Goal: Task Accomplishment & Management: Use online tool/utility

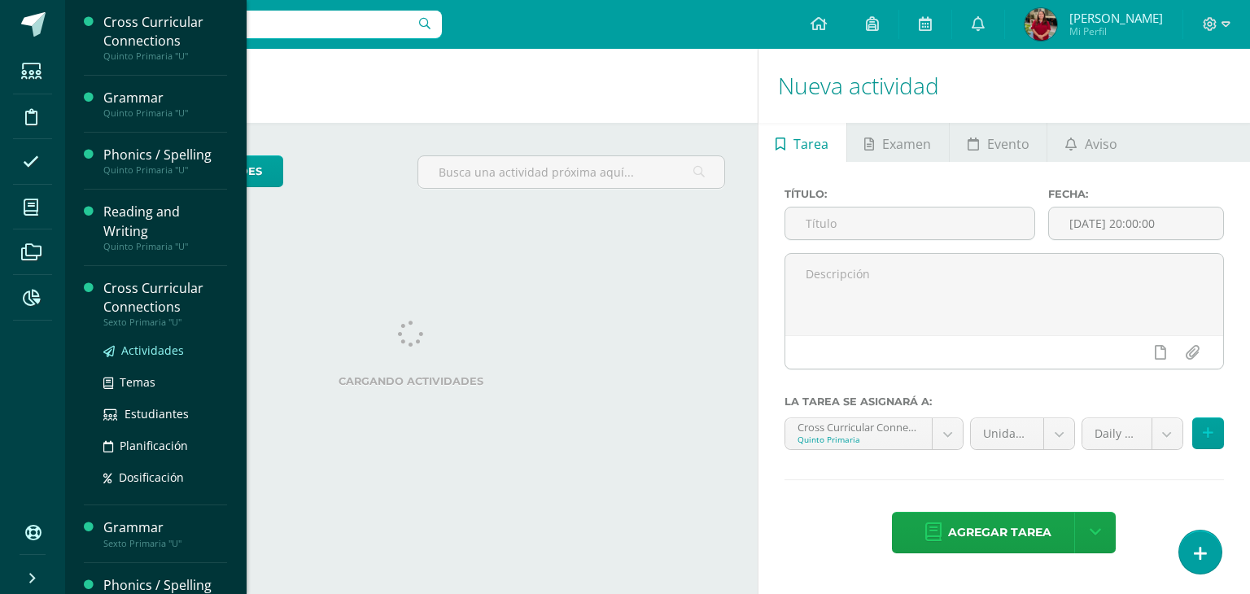
click at [137, 352] on span "Actividades" at bounding box center [152, 350] width 63 height 15
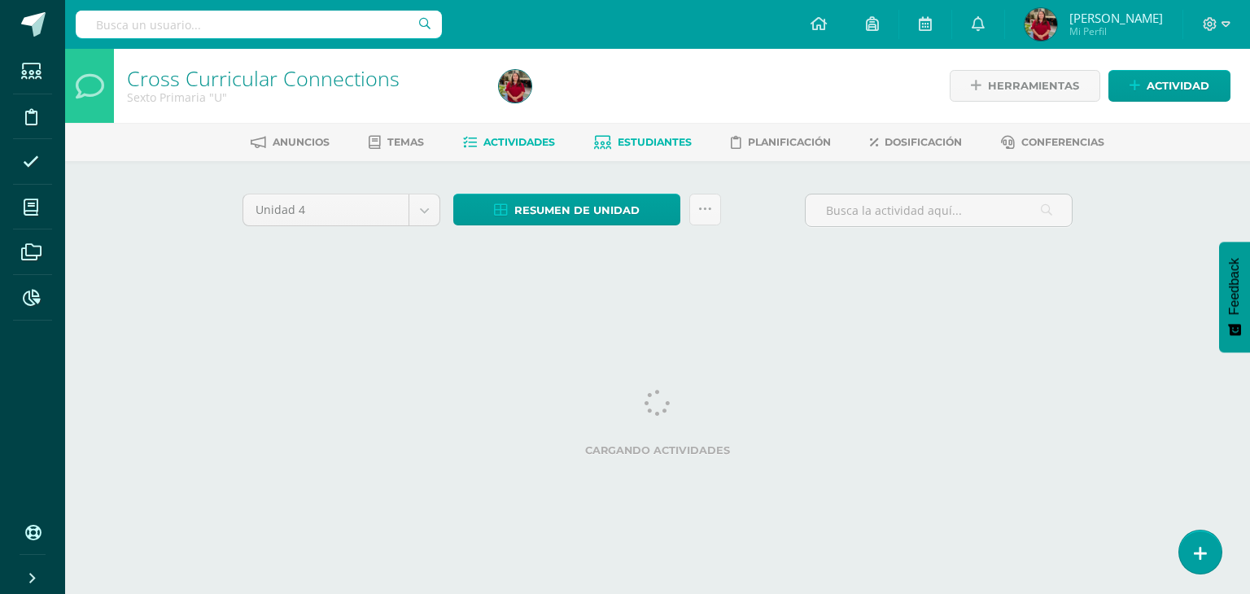
click at [608, 136] on icon at bounding box center [602, 143] width 17 height 14
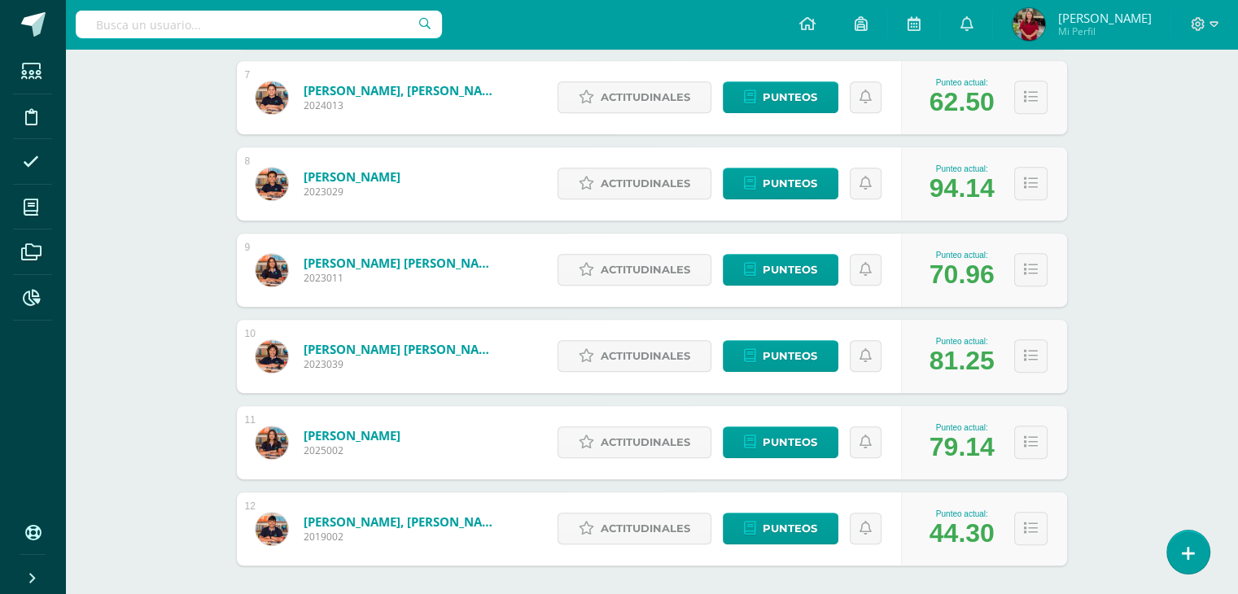
scroll to position [811, 0]
click at [1041, 354] on button at bounding box center [1030, 355] width 33 height 33
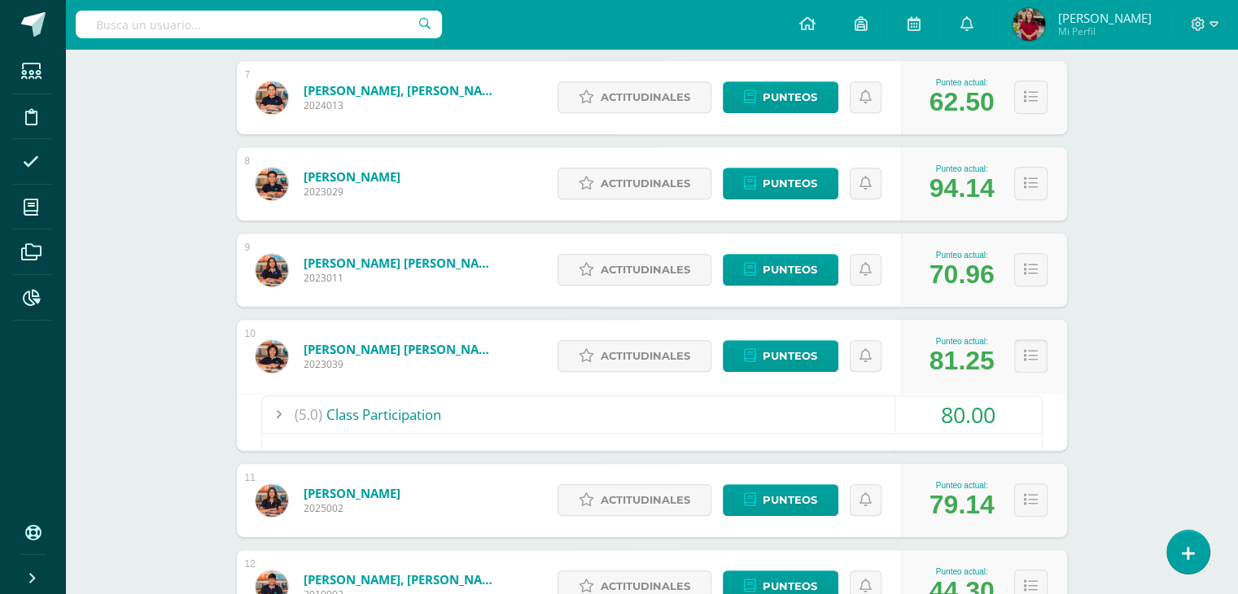
click at [1035, 361] on icon at bounding box center [1031, 356] width 14 height 14
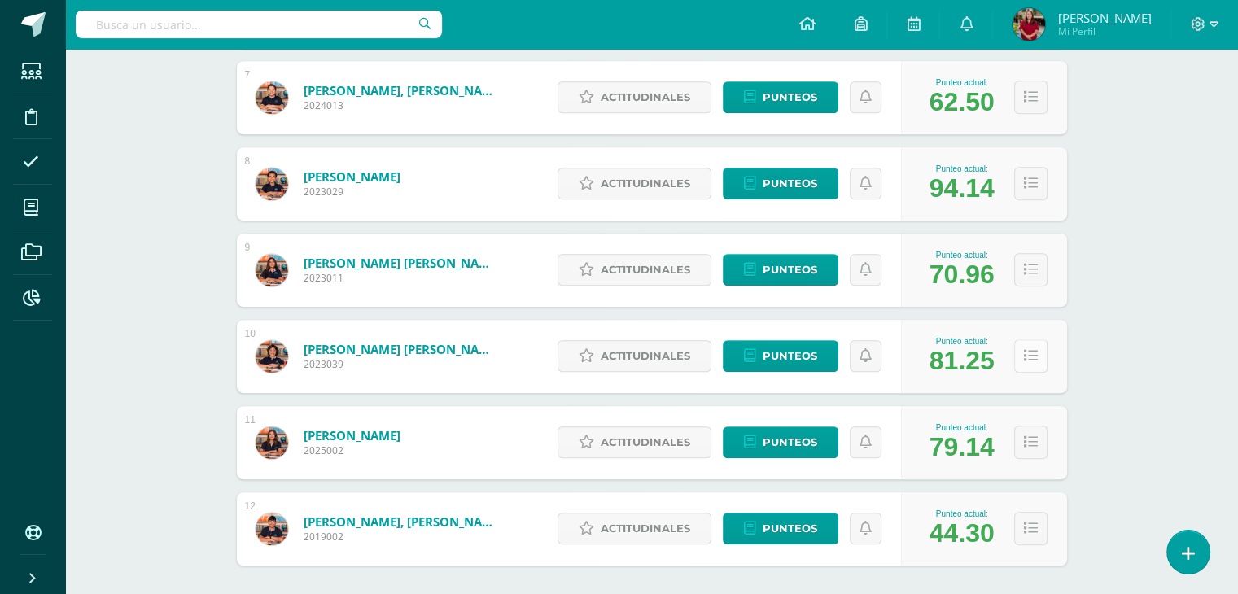
click at [1035, 346] on button at bounding box center [1030, 355] width 33 height 33
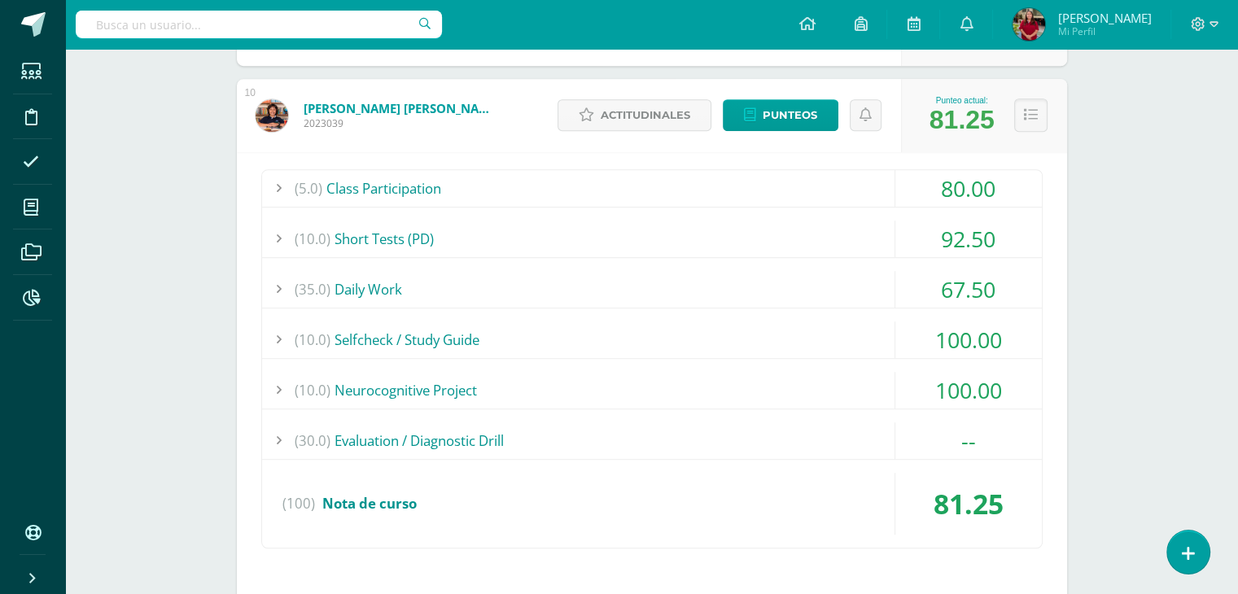
click at [827, 184] on div "(5.0) Class Participation" at bounding box center [652, 188] width 780 height 37
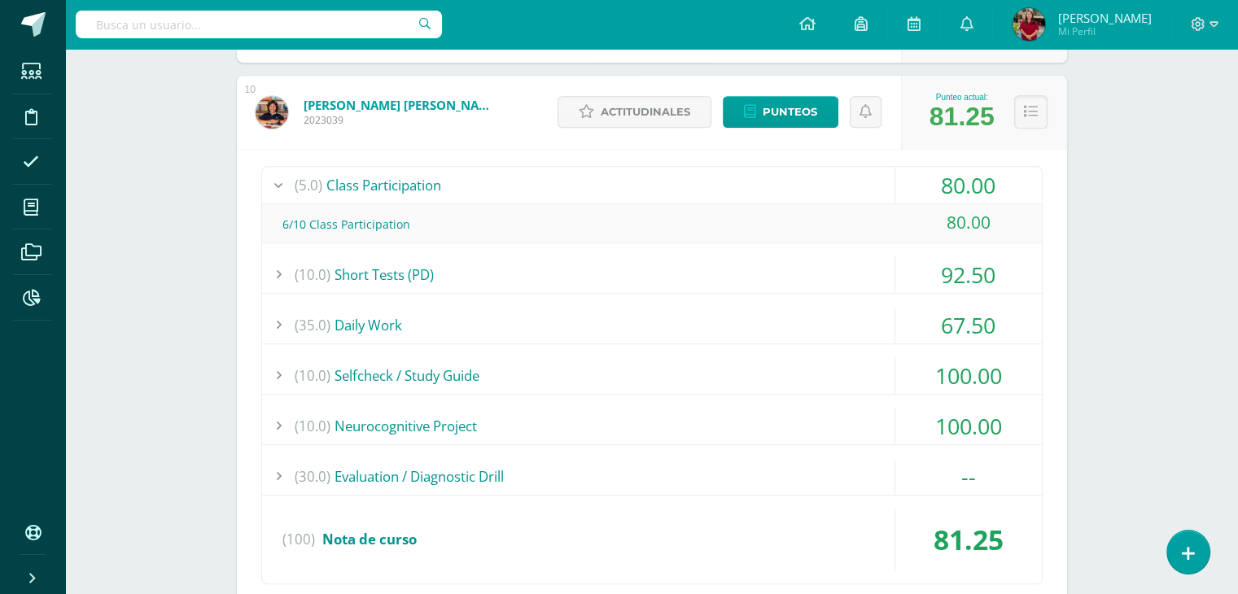
scroll to position [1055, 0]
click at [804, 278] on div "(10.0) Short Tests (PD)" at bounding box center [652, 274] width 780 height 37
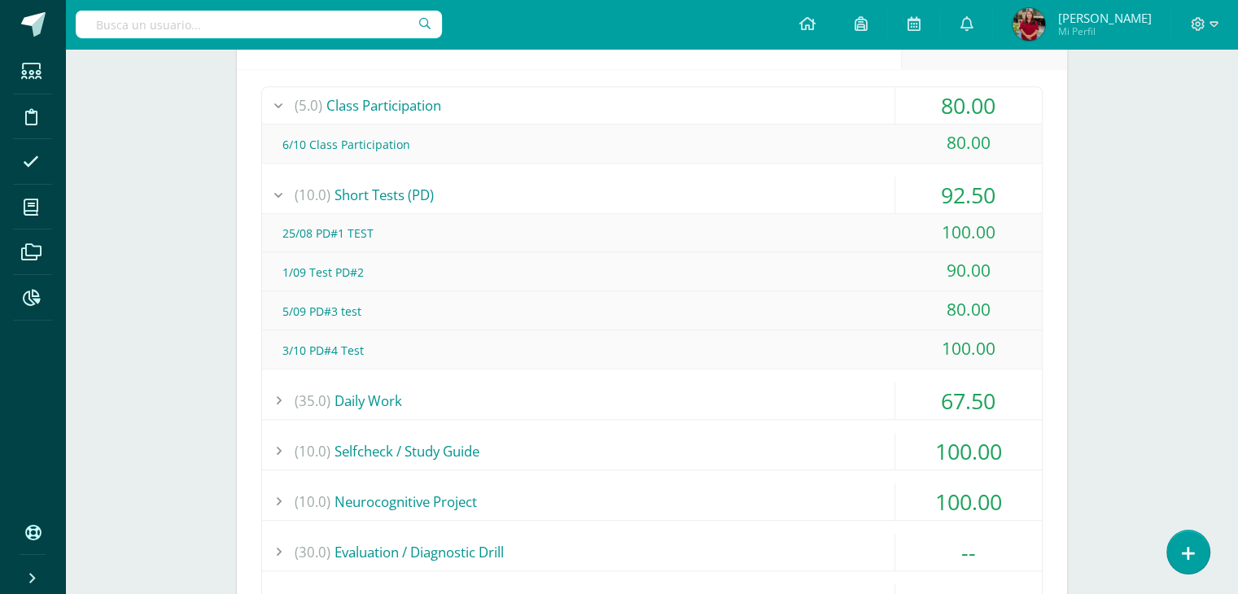
scroll to position [1136, 0]
drag, startPoint x: 319, startPoint y: 276, endPoint x: 346, endPoint y: 274, distance: 26.9
click at [346, 274] on div "1/09 Test PD#2" at bounding box center [652, 271] width 780 height 37
click at [361, 284] on div "1/09 Test PD#2" at bounding box center [652, 271] width 780 height 37
drag, startPoint x: 342, startPoint y: 307, endPoint x: 356, endPoint y: 310, distance: 14.2
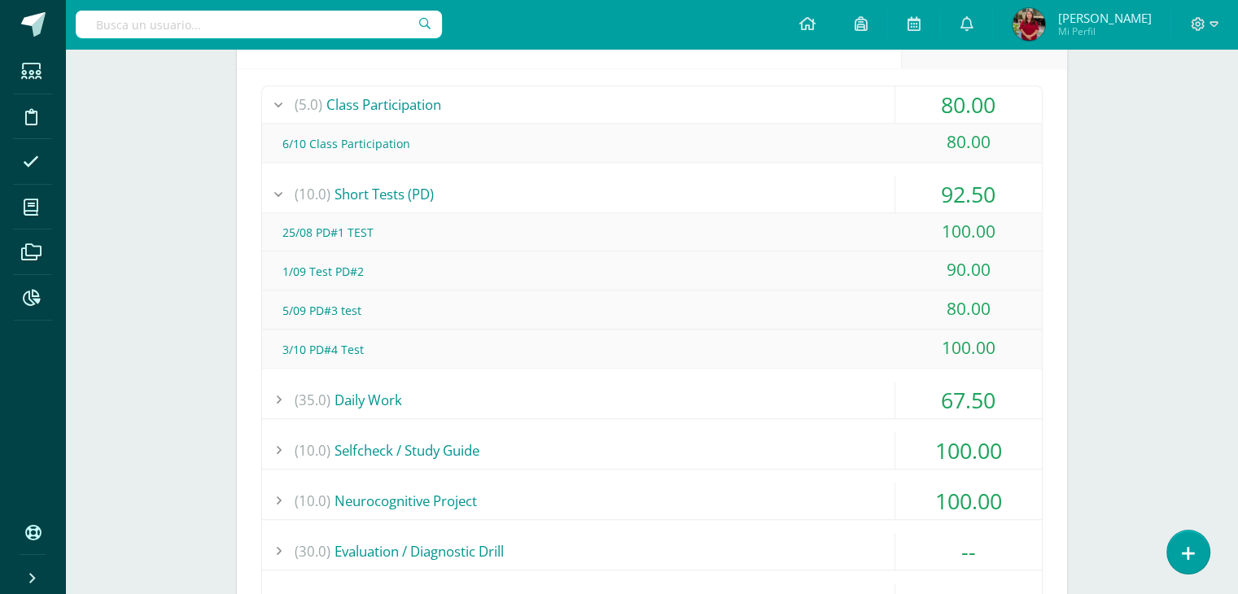
click at [356, 310] on div "5/09 PD#3 test" at bounding box center [652, 310] width 780 height 37
click at [357, 321] on div "5/09 PD#3 test" at bounding box center [652, 310] width 780 height 37
click at [366, 396] on div "(35.0) Daily Work" at bounding box center [652, 400] width 780 height 37
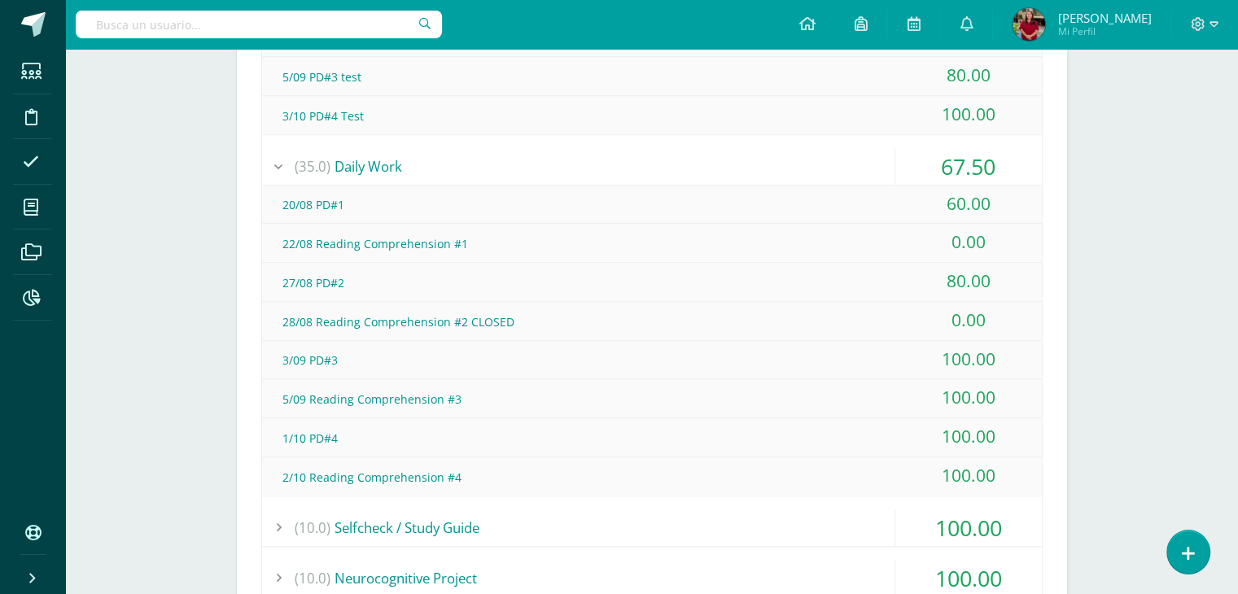
scroll to position [1370, 0]
click at [983, 239] on div "0.00" at bounding box center [968, 241] width 147 height 37
click at [978, 326] on div "0.00" at bounding box center [968, 319] width 147 height 37
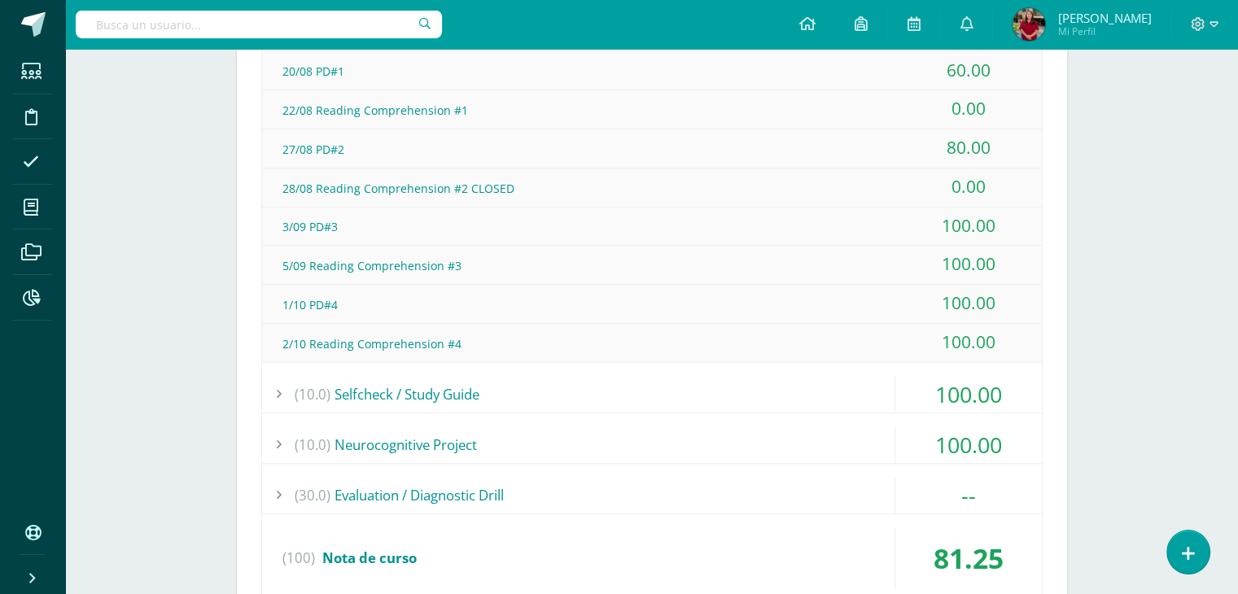
scroll to position [1532, 0]
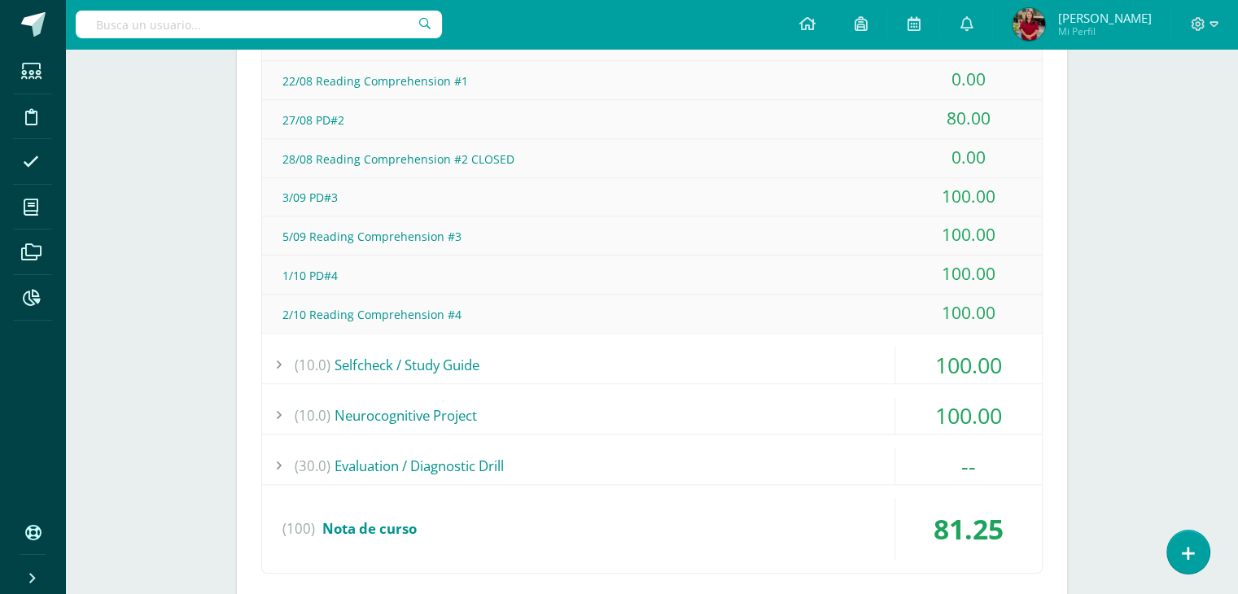
drag, startPoint x: 995, startPoint y: 310, endPoint x: 527, endPoint y: 288, distance: 468.6
click at [993, 310] on div "100.00" at bounding box center [968, 313] width 147 height 37
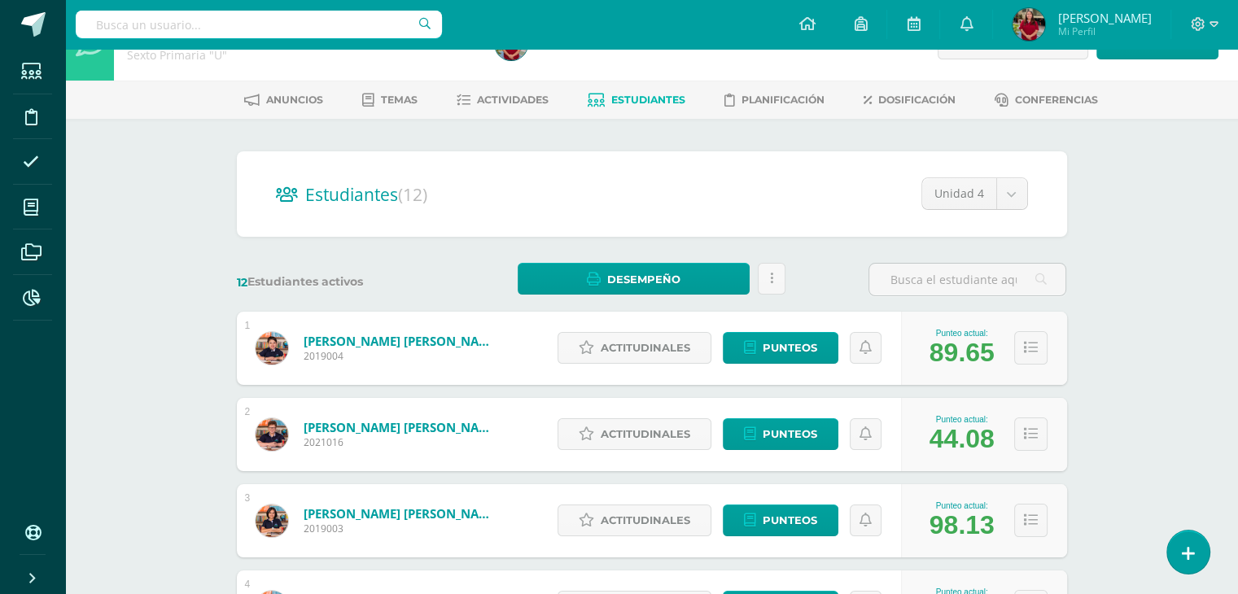
scroll to position [0, 0]
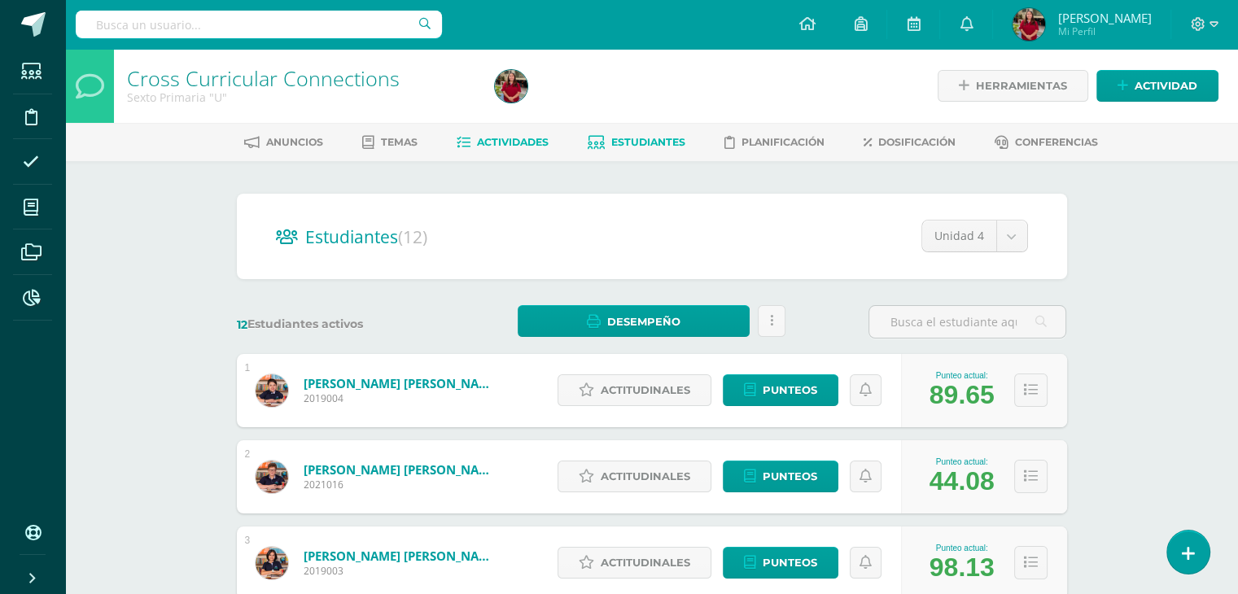
click at [457, 147] on icon at bounding box center [464, 143] width 14 height 14
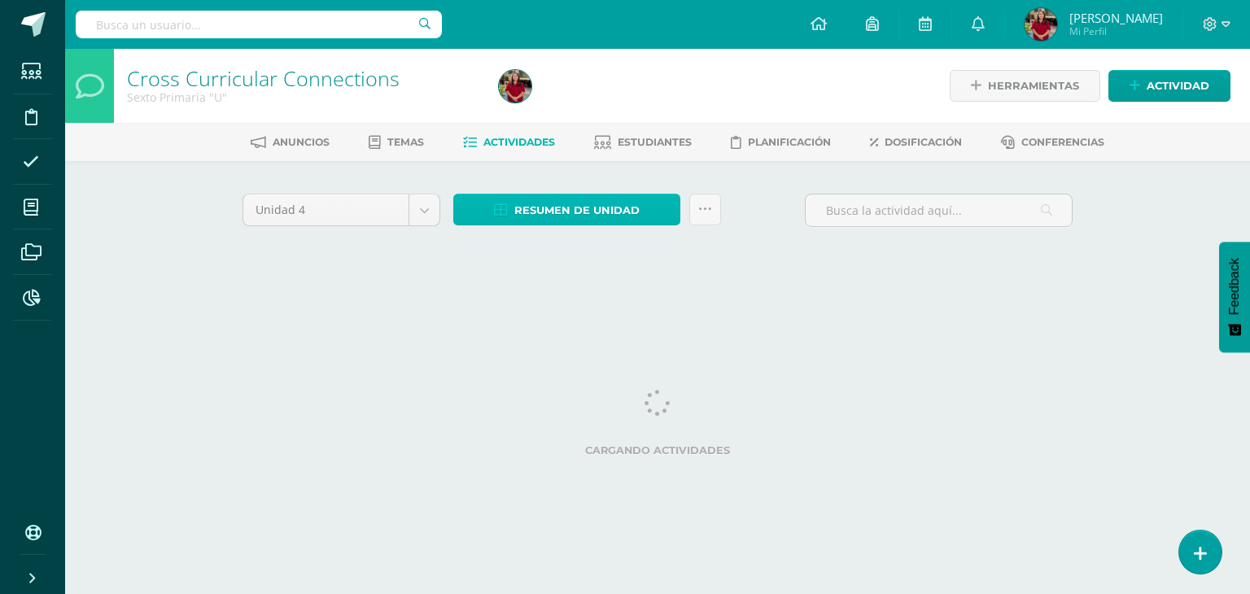
click at [514, 216] on link "Resumen de unidad" at bounding box center [566, 210] width 227 height 32
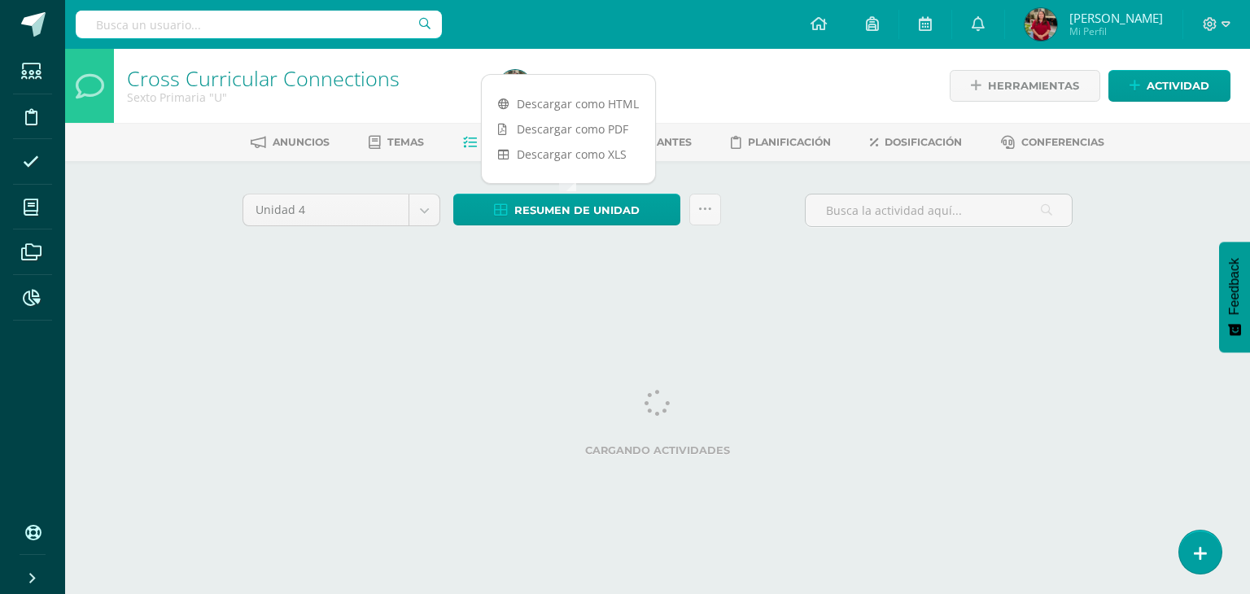
click at [589, 83] on div "Descargar como HTML Descargar como PDF Descargar como XLS" at bounding box center [568, 129] width 175 height 110
click at [586, 98] on link "Descargar como HTML" at bounding box center [568, 103] width 173 height 25
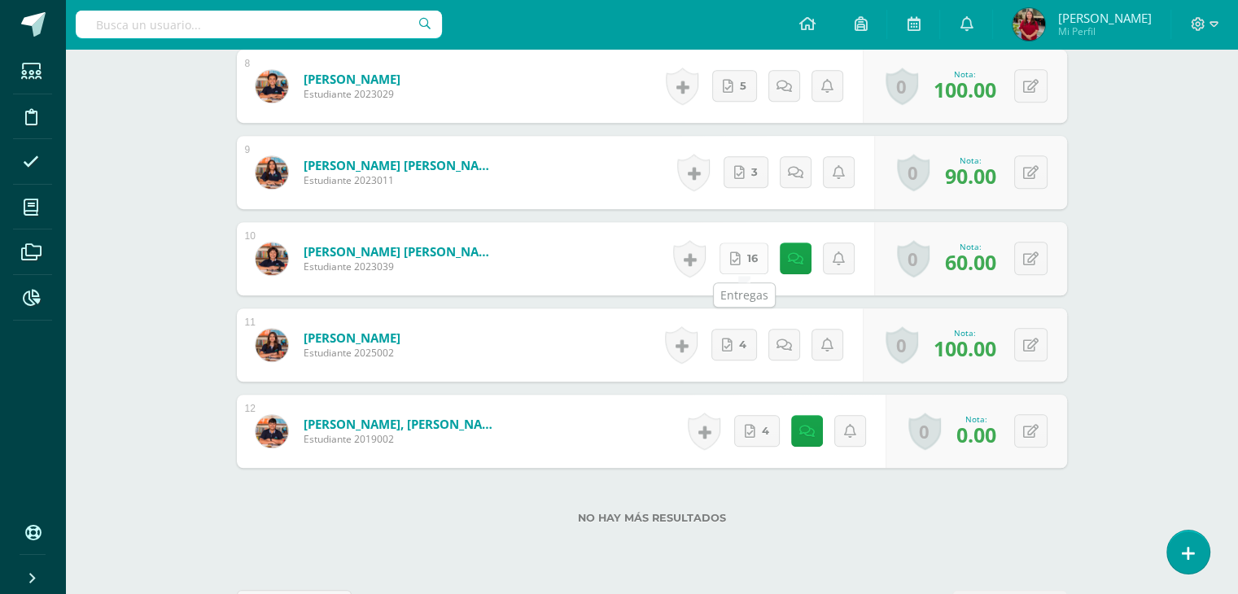
scroll to position [1121, 0]
click at [748, 265] on link "16" at bounding box center [744, 258] width 49 height 32
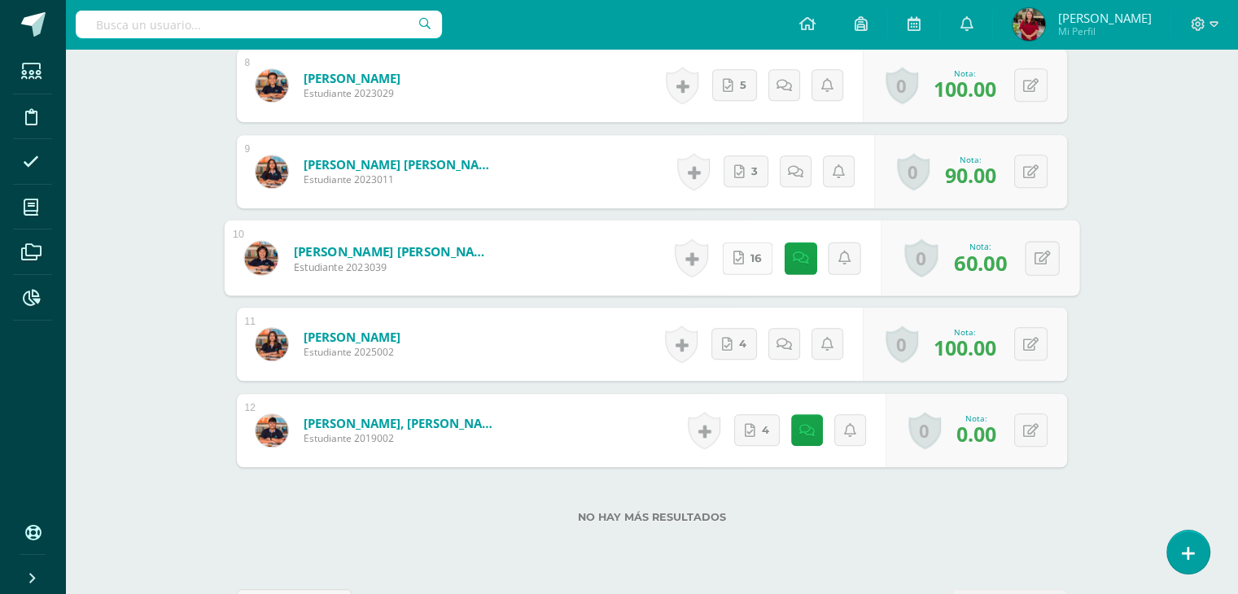
scroll to position [1122, 0]
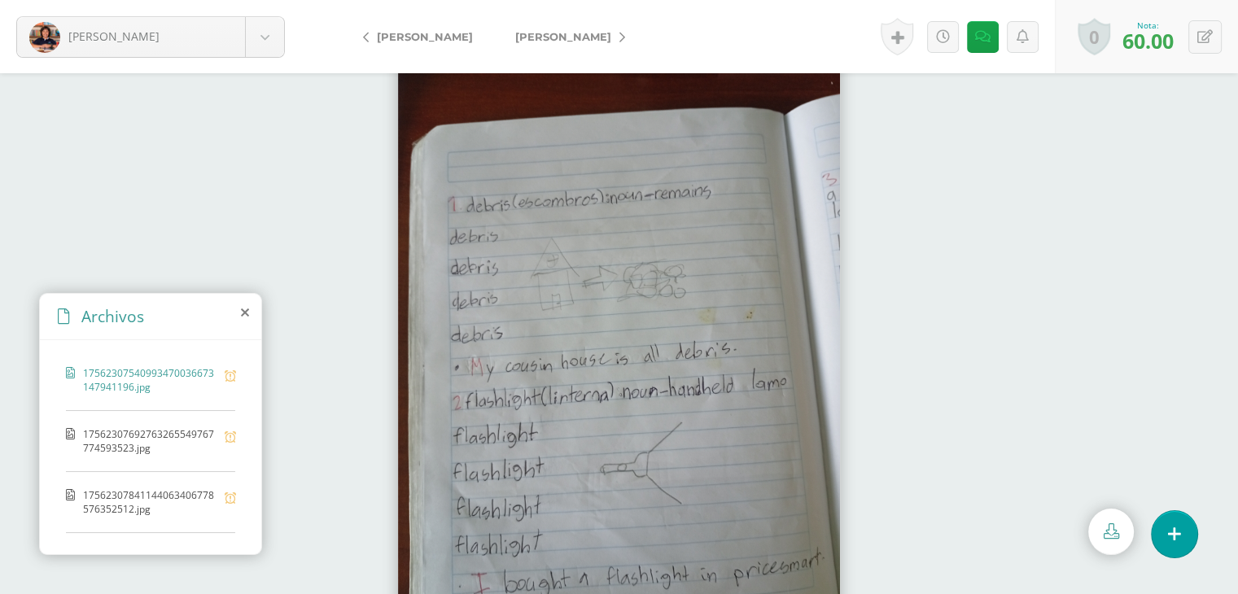
click at [144, 440] on span "17562307692763265549767774593523.jpg" at bounding box center [150, 441] width 134 height 28
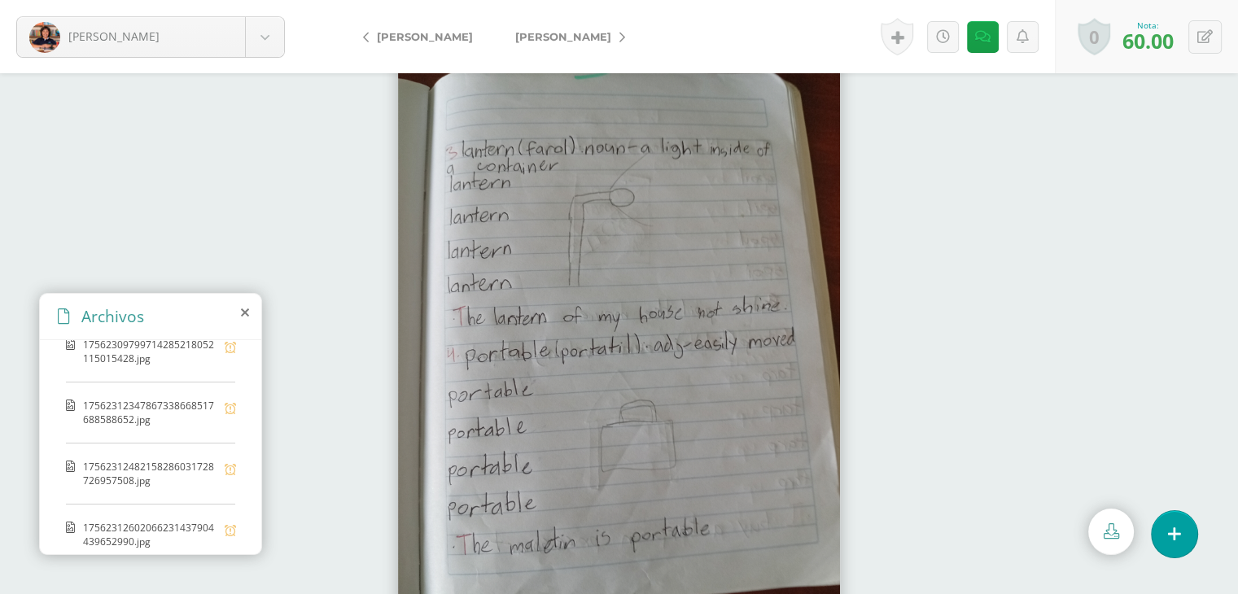
scroll to position [749, 0]
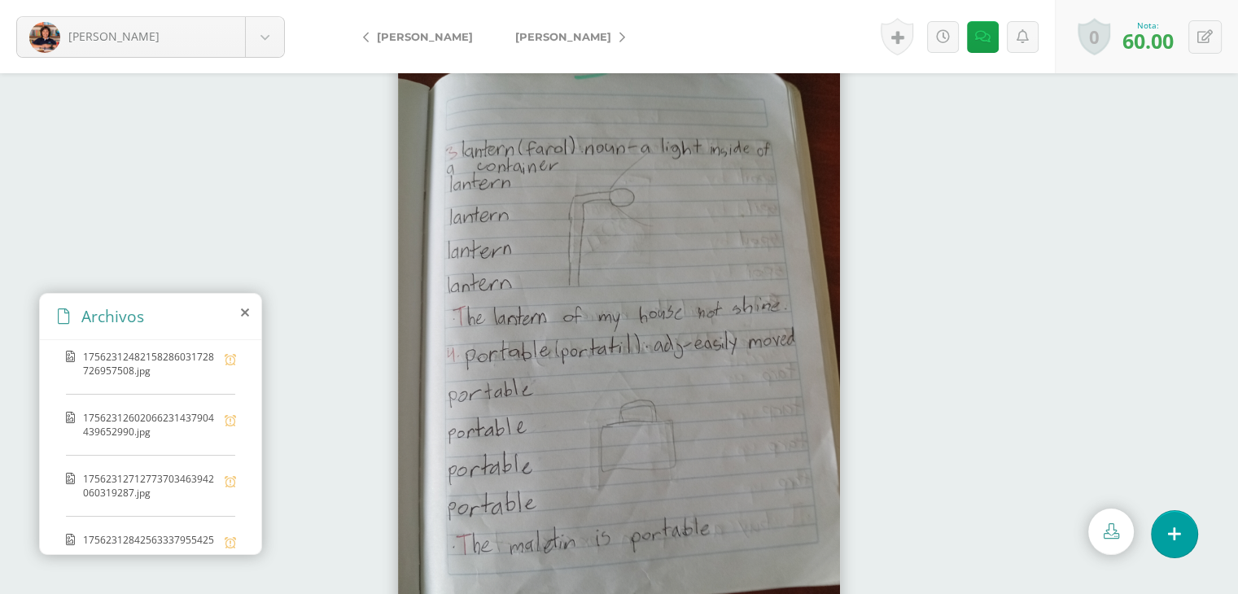
click at [189, 533] on span "17562312842563337955425912431476.jpg" at bounding box center [150, 547] width 134 height 28
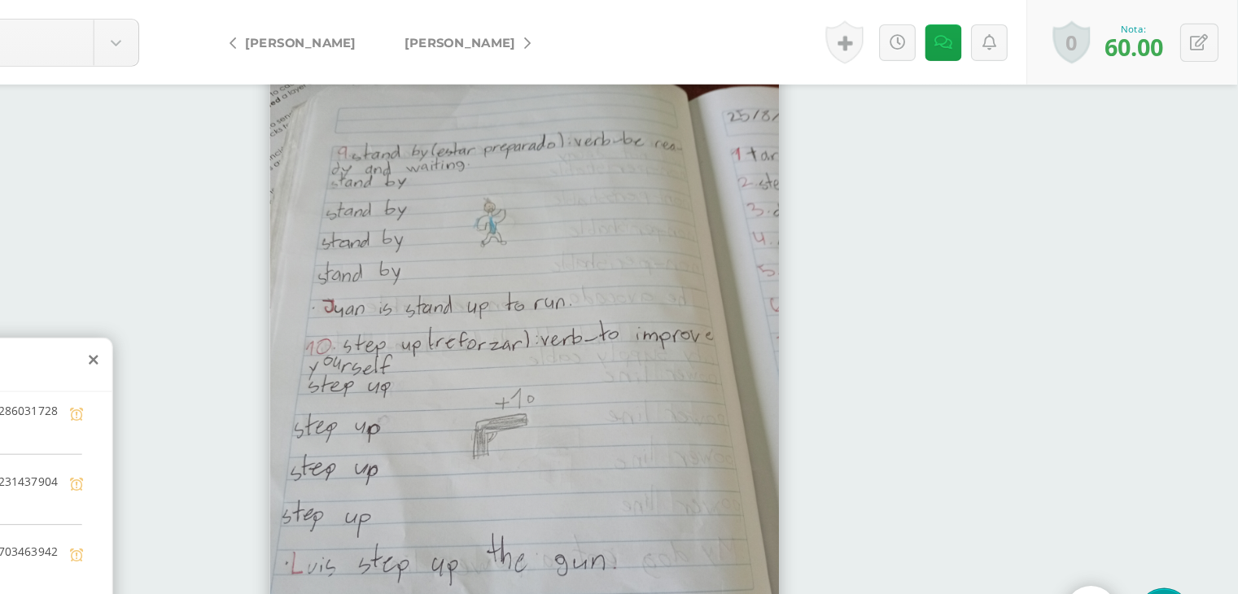
scroll to position [0, 0]
